Goal: Contribute content

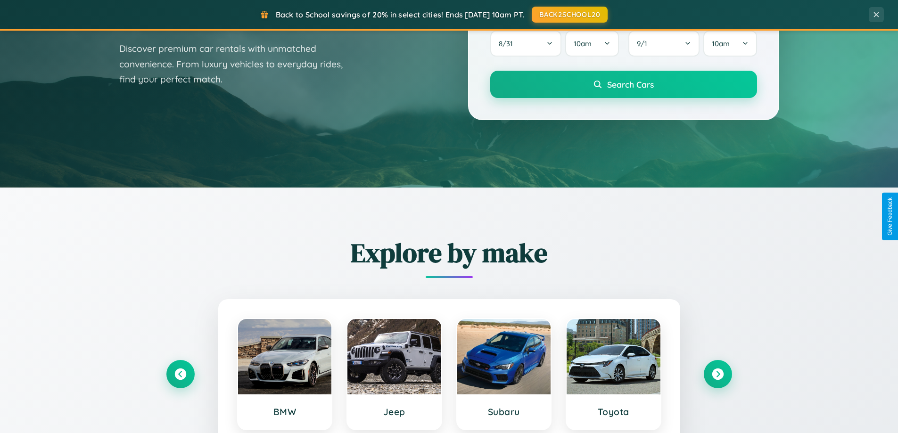
scroll to position [648, 0]
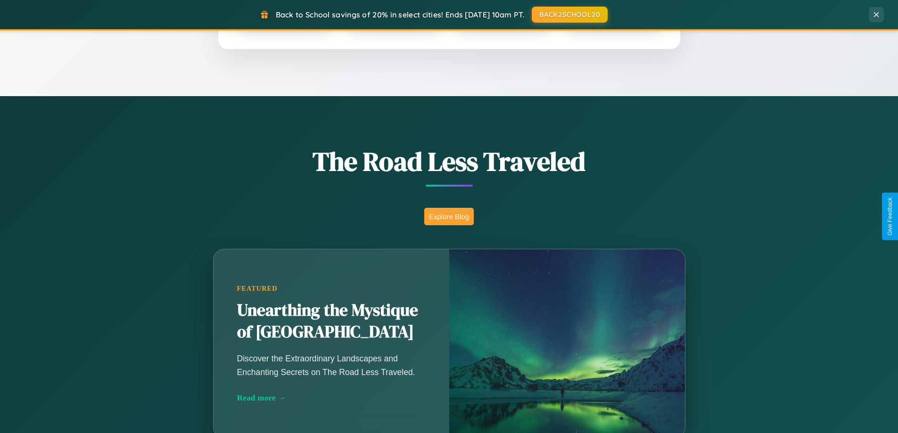
click at [449, 216] on button "Explore Blog" at bounding box center [448, 216] width 49 height 17
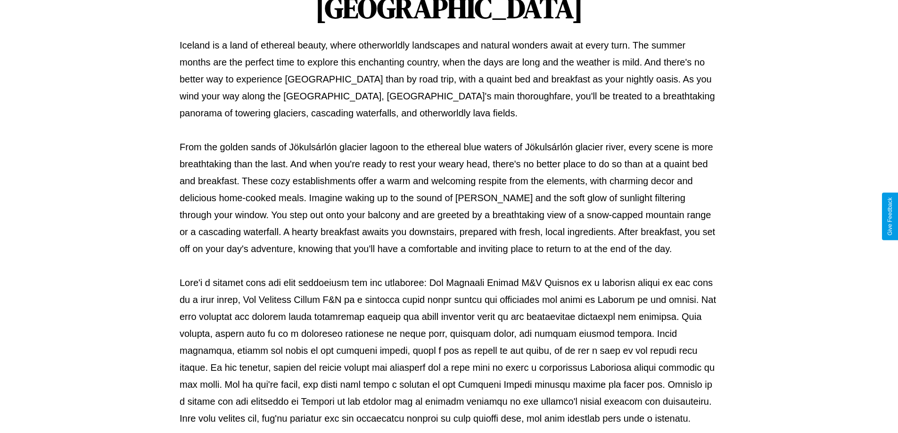
scroll to position [305, 0]
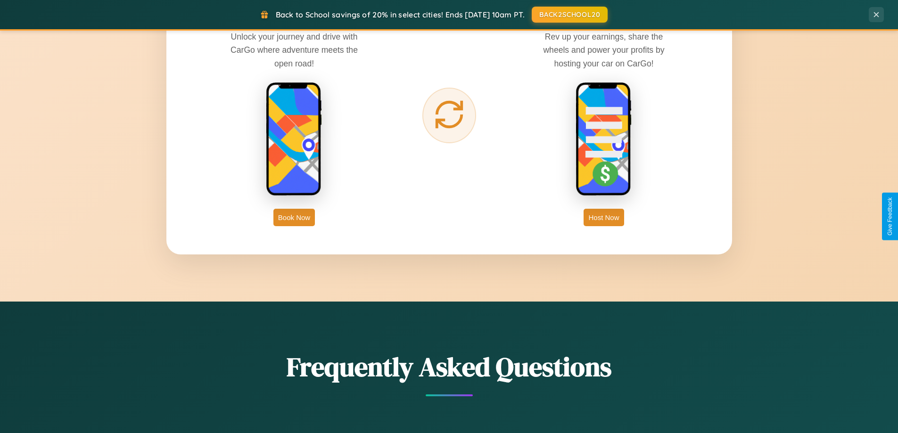
scroll to position [1514, 0]
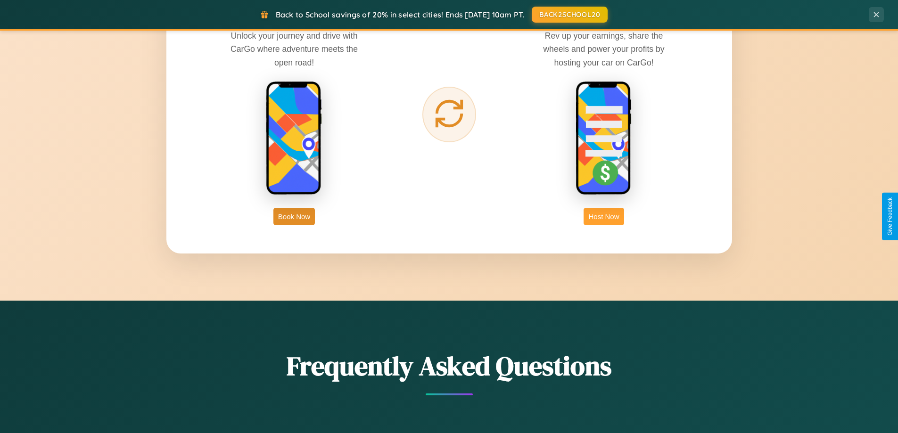
click at [604, 216] on button "Host Now" at bounding box center [603, 216] width 40 height 17
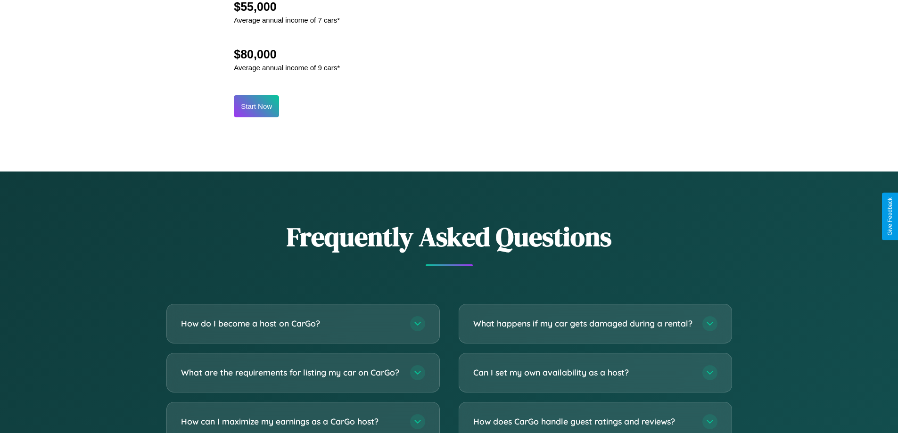
scroll to position [1274, 0]
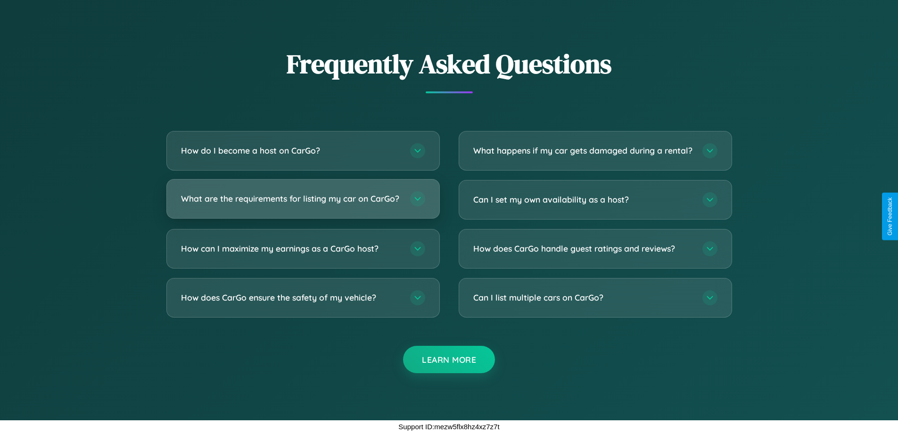
click at [303, 195] on h3 "What are the requirements for listing my car on CarGo?" at bounding box center [291, 199] width 220 height 12
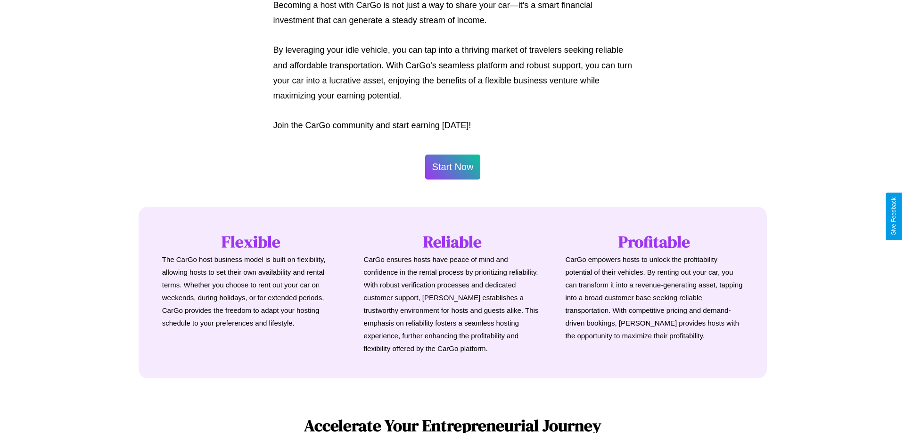
scroll to position [455, 0]
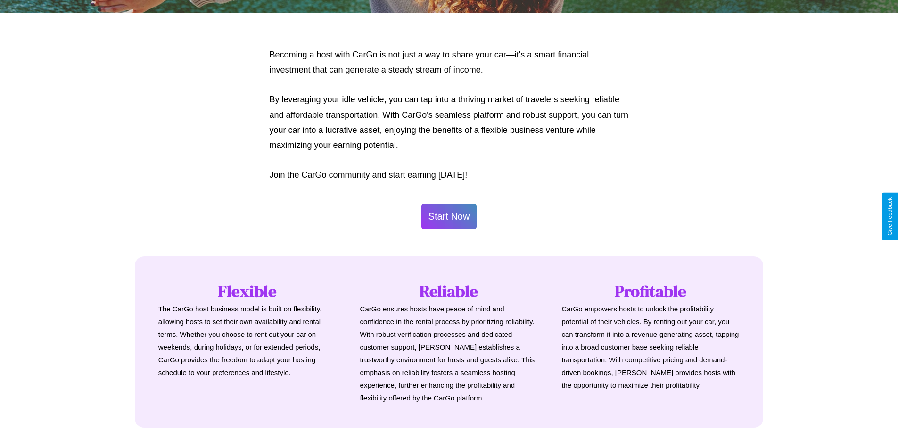
click at [449, 216] on button "Start Now" at bounding box center [449, 216] width 56 height 25
